Goal: Task Accomplishment & Management: Manage account settings

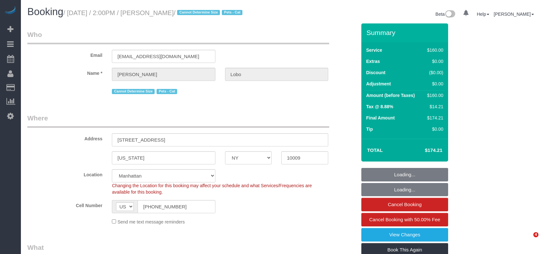
select select "NY"
select select "number:62"
select select "number:76"
select select "number:14"
select select "number:5"
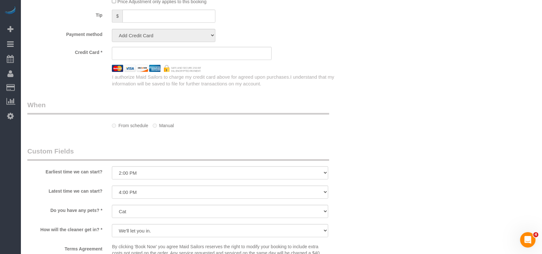
scroll to position [459, 0]
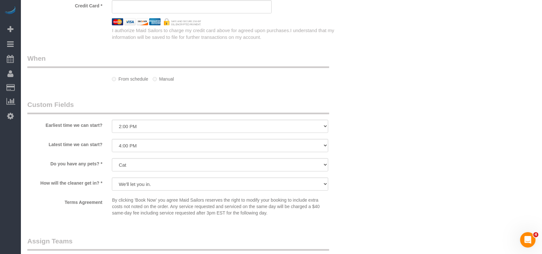
select select "string:stripe-pm_1Rosga4VGloSiKo777Tx90Dj"
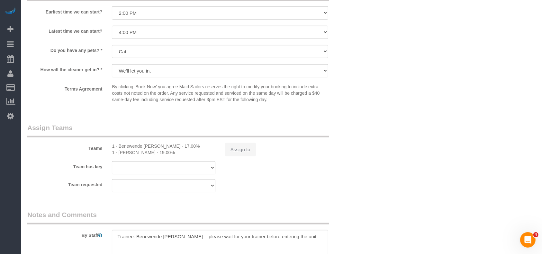
select select "object:886"
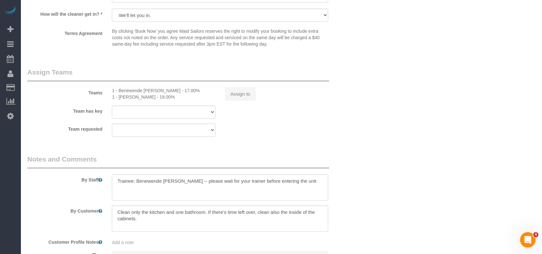
select select "spot1"
select select "object:897"
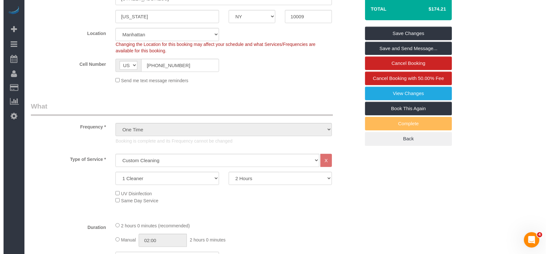
scroll to position [39, 0]
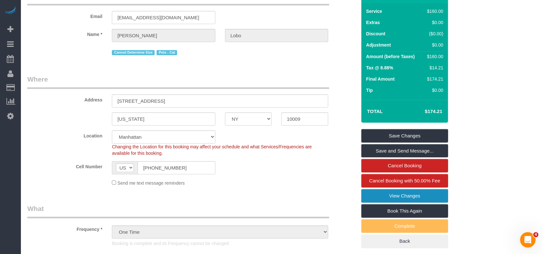
click at [419, 195] on link "View Changes" at bounding box center [404, 195] width 87 height 13
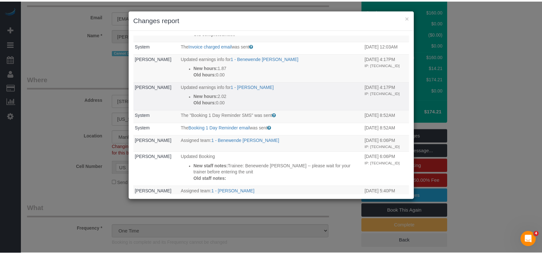
scroll to position [129, 0]
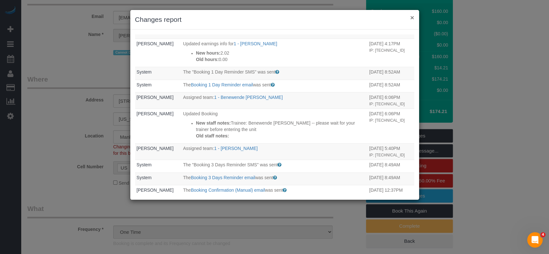
click at [412, 15] on button "×" at bounding box center [412, 17] width 4 height 7
